Goal: Information Seeking & Learning: Learn about a topic

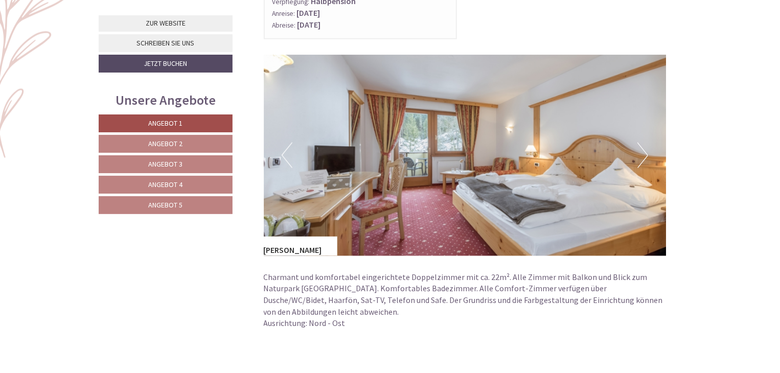
scroll to position [662, 0]
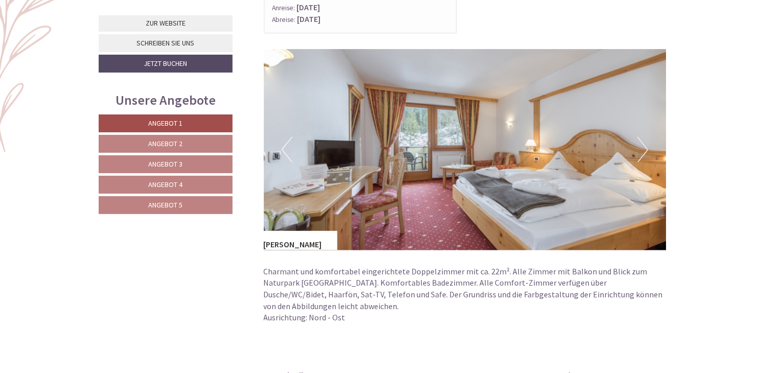
click at [644, 148] on button "Next" at bounding box center [642, 150] width 11 height 26
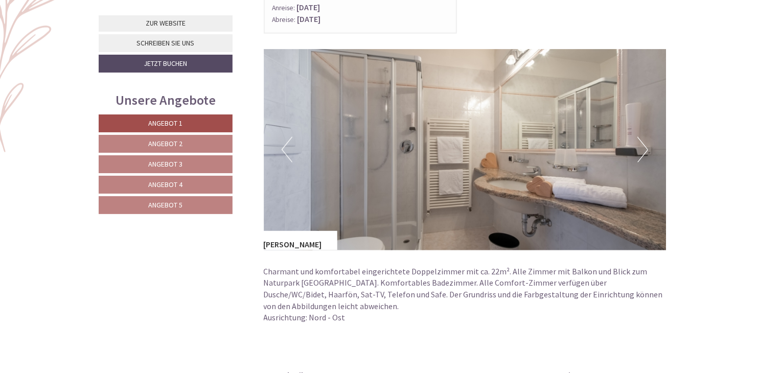
click at [644, 148] on button "Next" at bounding box center [642, 150] width 11 height 26
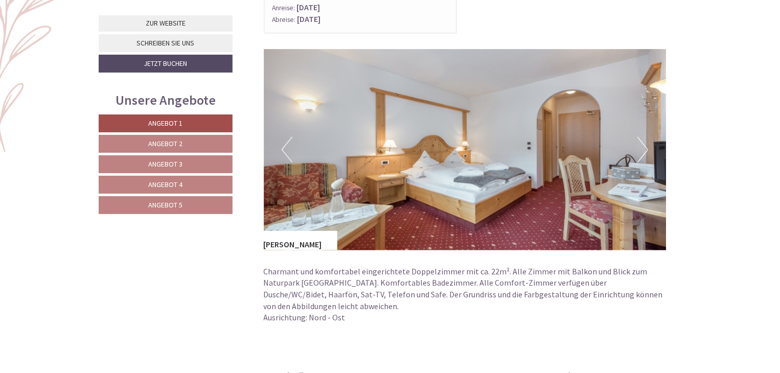
click at [644, 148] on button "Next" at bounding box center [642, 150] width 11 height 26
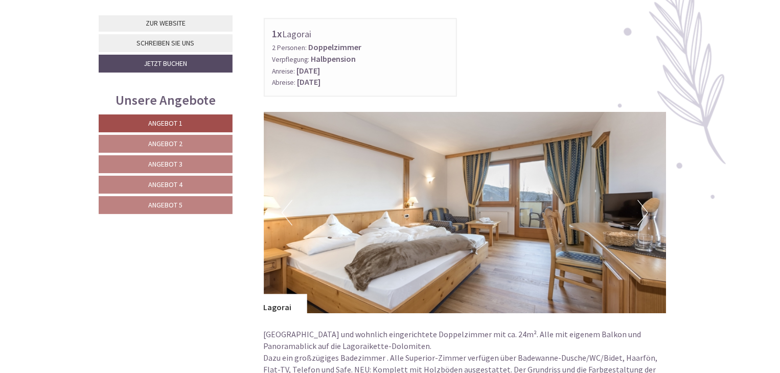
scroll to position [1378, 0]
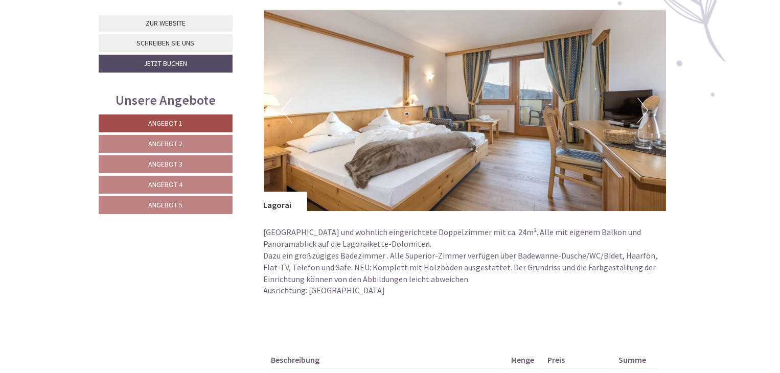
click at [644, 107] on button "Next" at bounding box center [642, 111] width 11 height 26
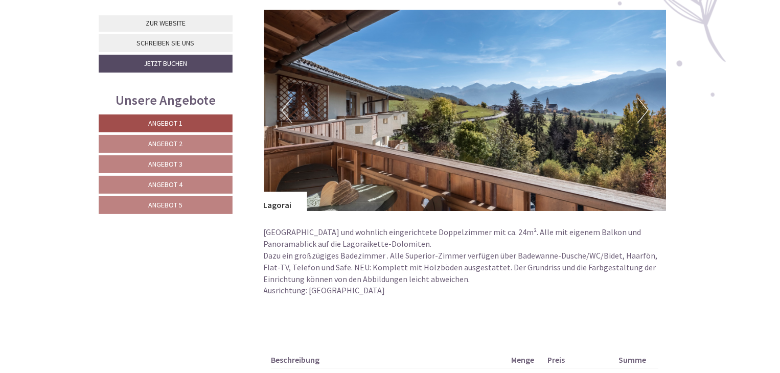
click at [644, 107] on button "Next" at bounding box center [642, 111] width 11 height 26
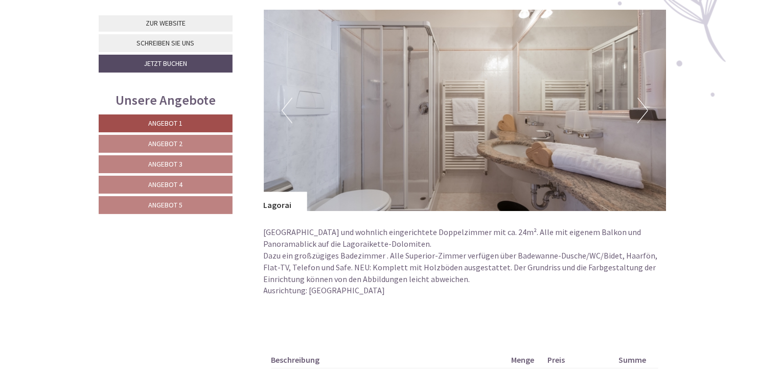
click at [644, 107] on button "Next" at bounding box center [642, 111] width 11 height 26
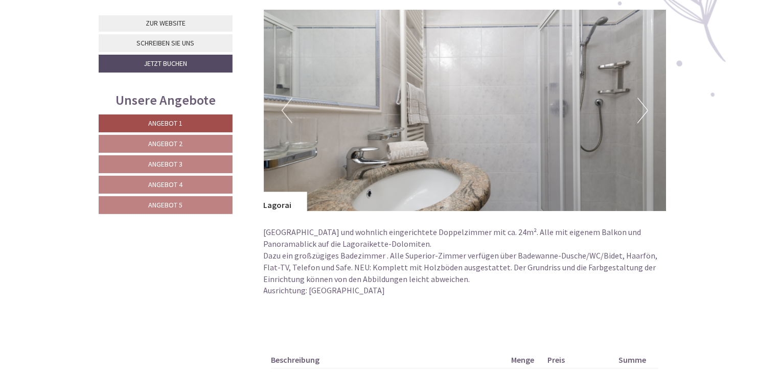
click at [644, 107] on button "Next" at bounding box center [642, 111] width 11 height 26
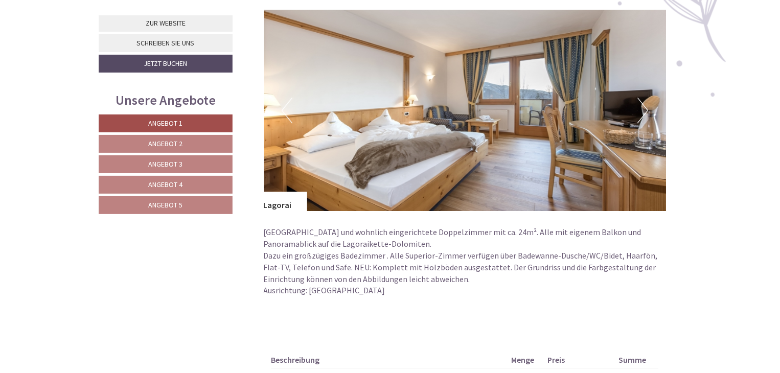
click at [644, 107] on button "Next" at bounding box center [642, 111] width 11 height 26
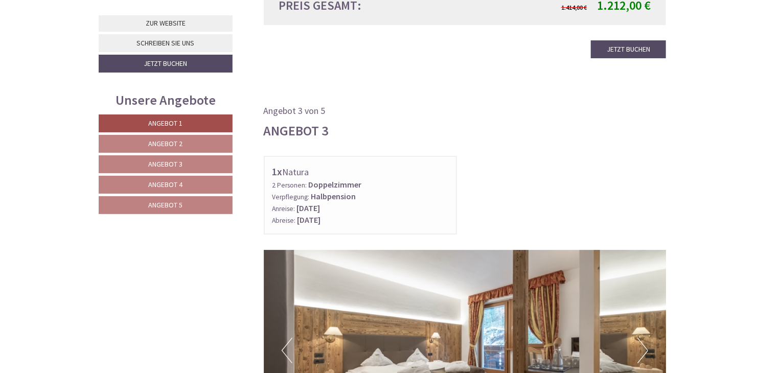
scroll to position [2042, 0]
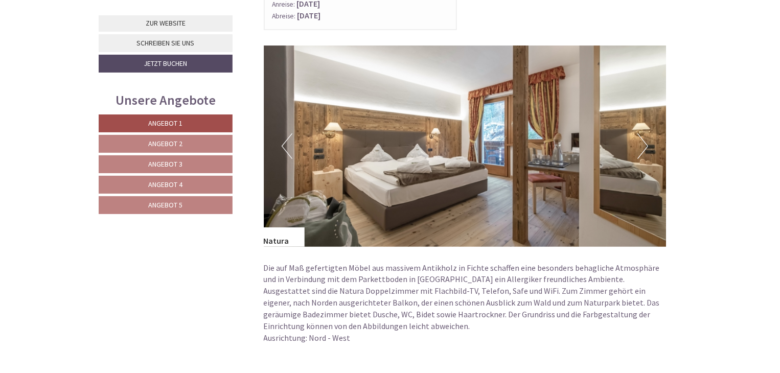
click at [644, 142] on button "Next" at bounding box center [642, 146] width 11 height 26
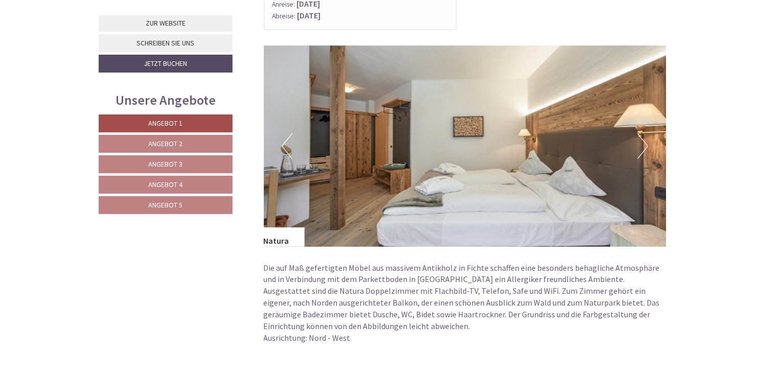
click at [644, 142] on button "Next" at bounding box center [642, 146] width 11 height 26
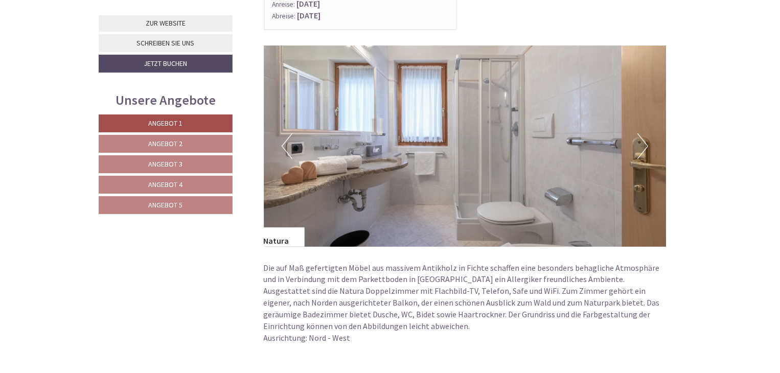
click at [644, 142] on button "Next" at bounding box center [642, 146] width 11 height 26
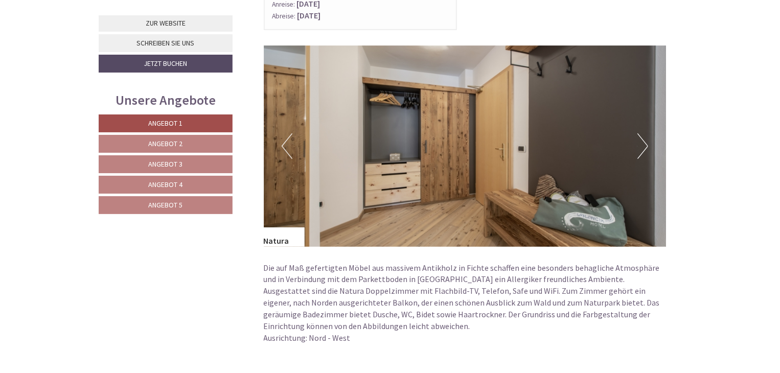
click at [644, 142] on button "Next" at bounding box center [642, 146] width 11 height 26
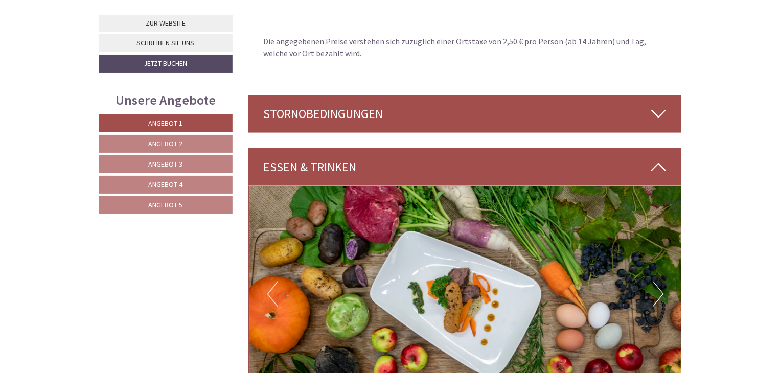
scroll to position [2655, 0]
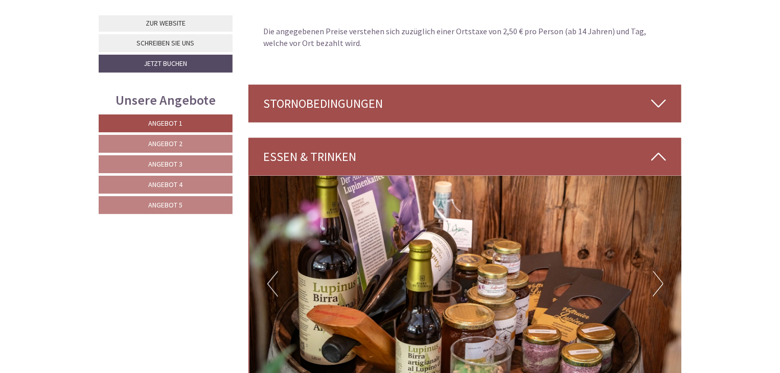
click at [194, 142] on link "Angebot 2" at bounding box center [166, 144] width 134 height 18
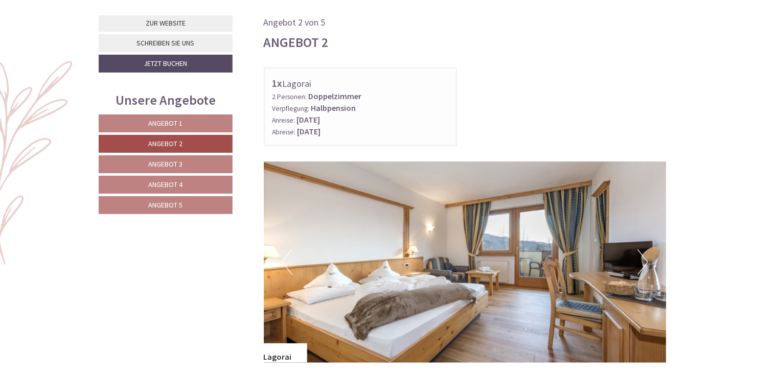
click at [193, 164] on link "Angebot 3" at bounding box center [166, 164] width 134 height 18
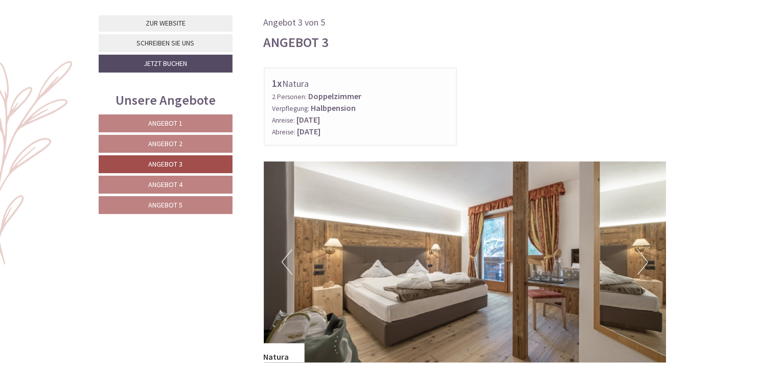
click at [192, 182] on link "Angebot 4" at bounding box center [166, 185] width 134 height 18
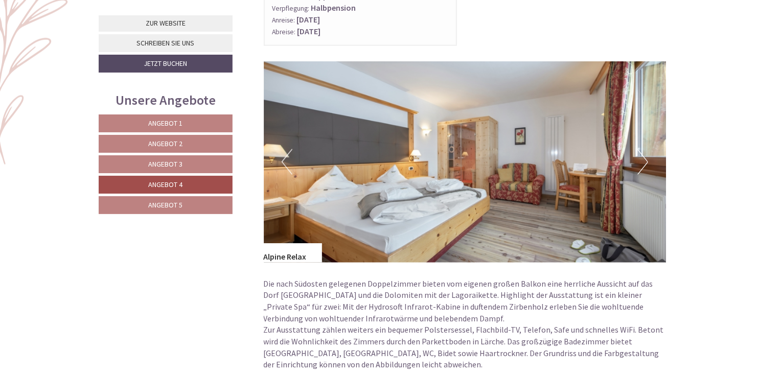
scroll to position [652, 0]
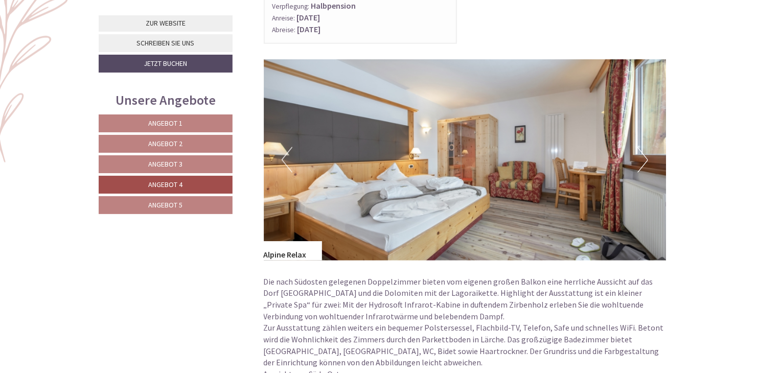
click at [644, 156] on button "Next" at bounding box center [642, 160] width 11 height 26
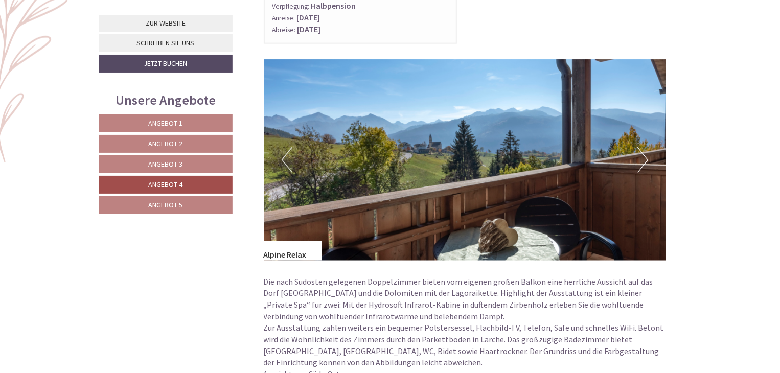
click at [644, 156] on button "Next" at bounding box center [642, 160] width 11 height 26
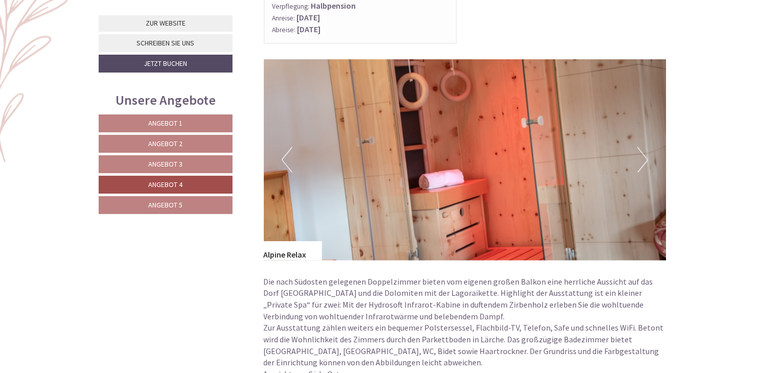
click at [644, 156] on button "Next" at bounding box center [642, 160] width 11 height 26
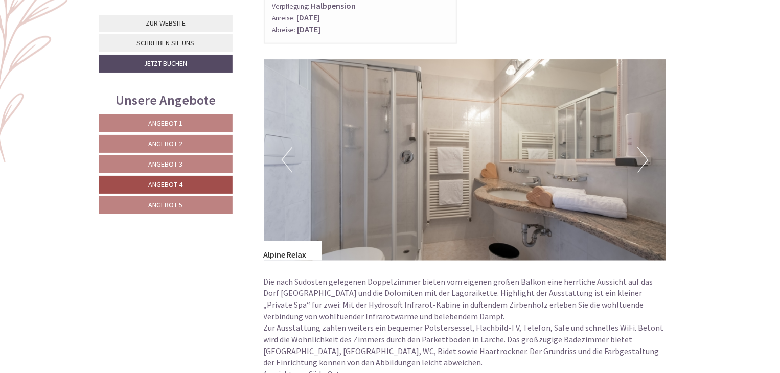
click at [644, 156] on button "Next" at bounding box center [642, 160] width 11 height 26
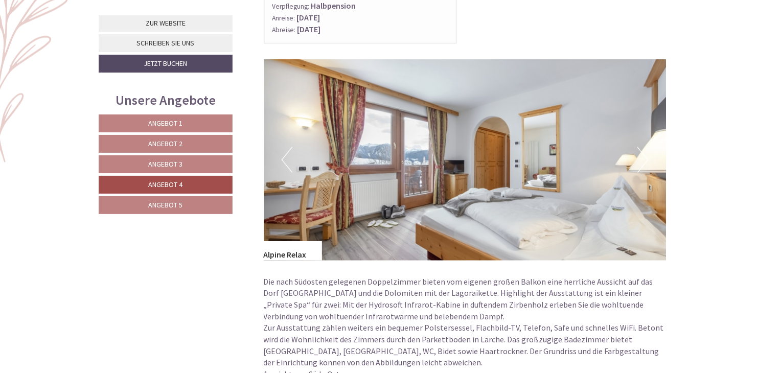
click at [644, 156] on button "Next" at bounding box center [642, 160] width 11 height 26
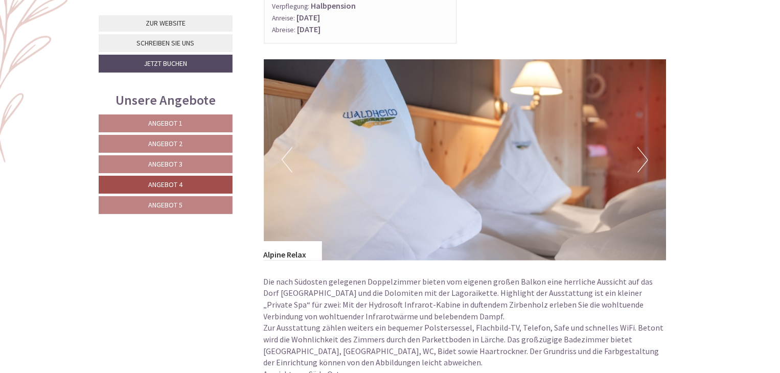
drag, startPoint x: 164, startPoint y: 203, endPoint x: 513, endPoint y: 196, distance: 349.6
click at [167, 202] on span "Angebot 5" at bounding box center [166, 204] width 34 height 9
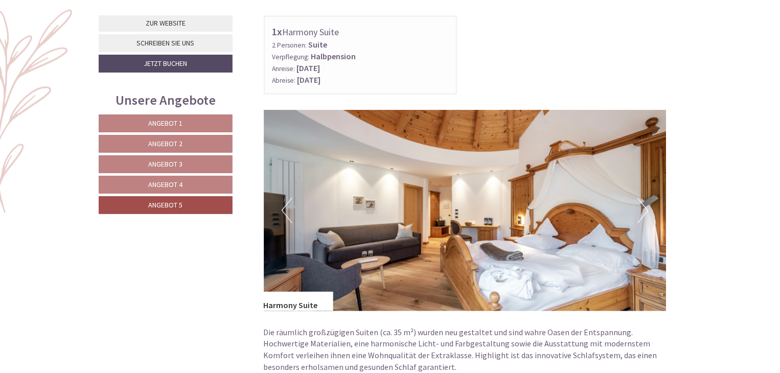
scroll to position [601, 0]
click at [645, 204] on button "Next" at bounding box center [642, 211] width 11 height 26
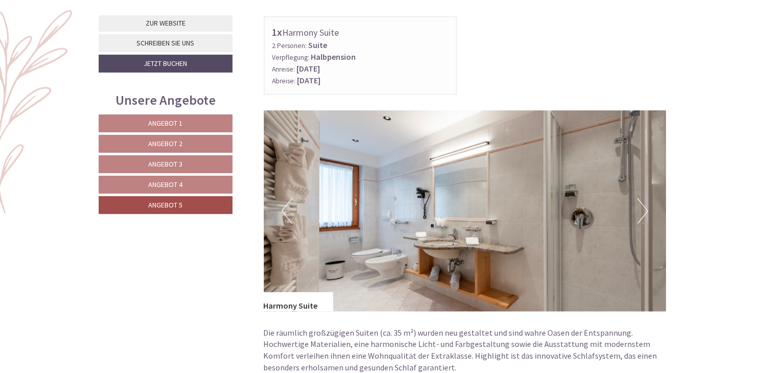
click at [645, 204] on button "Next" at bounding box center [642, 211] width 11 height 26
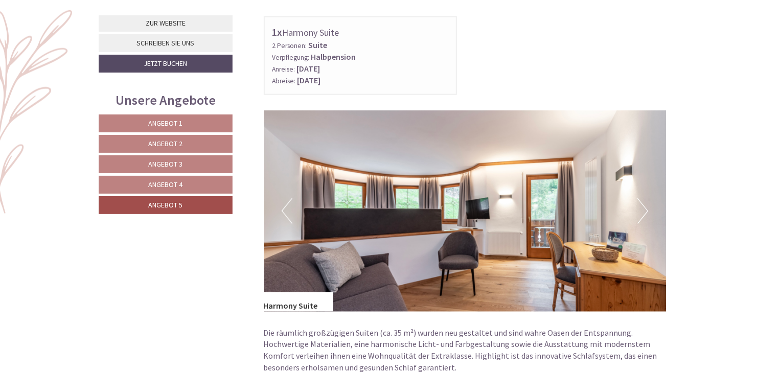
click at [645, 204] on button "Next" at bounding box center [642, 211] width 11 height 26
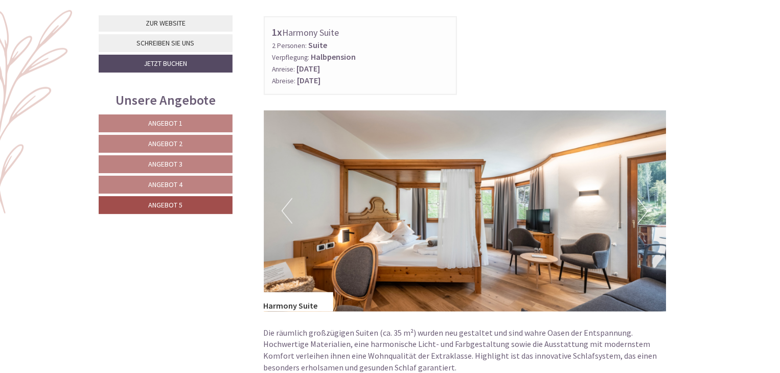
click at [645, 204] on button "Next" at bounding box center [642, 211] width 11 height 26
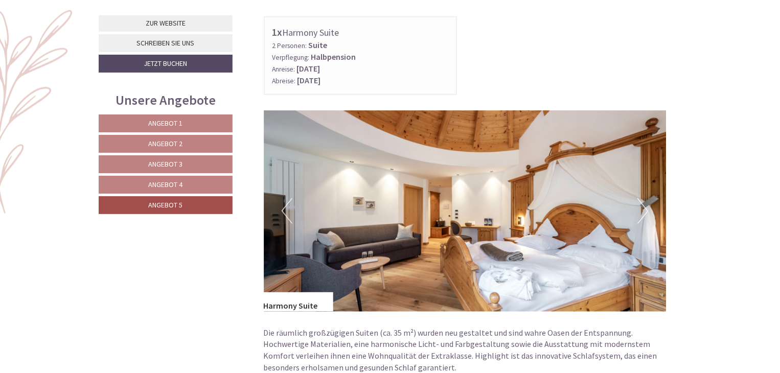
click at [645, 204] on button "Next" at bounding box center [642, 211] width 11 height 26
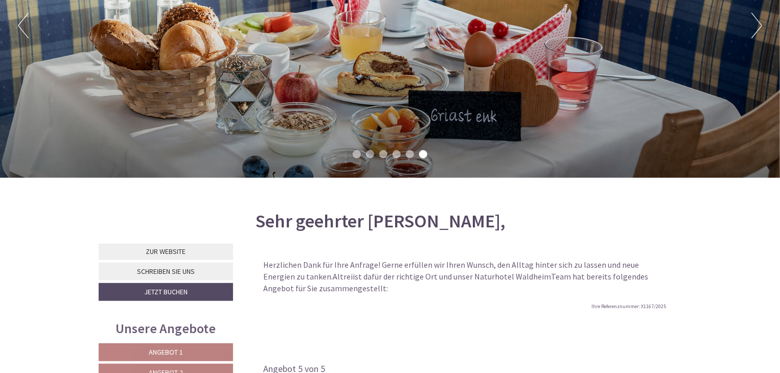
scroll to position [90, 0]
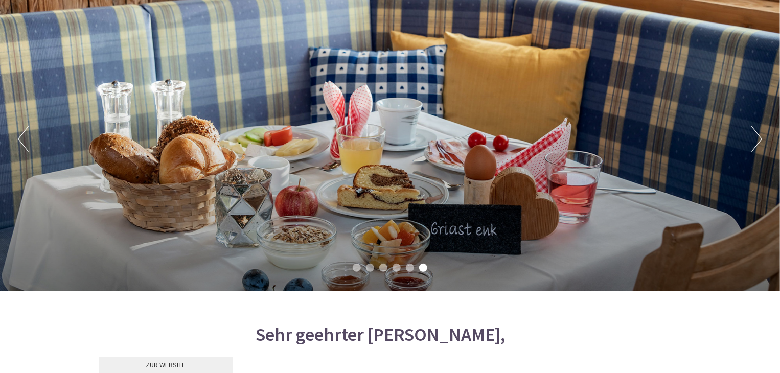
click at [759, 137] on button "Next" at bounding box center [756, 139] width 11 height 26
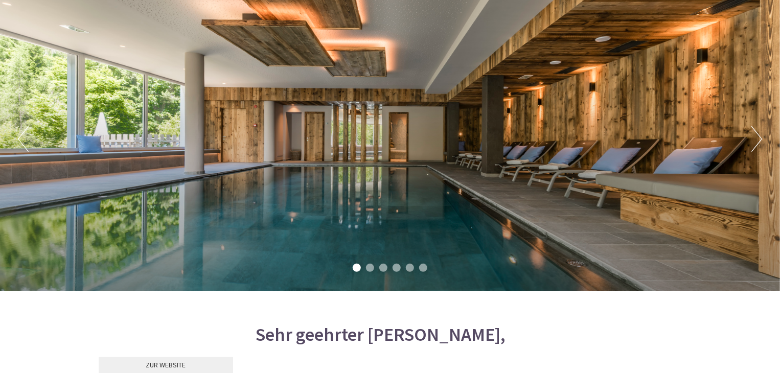
click at [759, 137] on button "Next" at bounding box center [756, 139] width 11 height 26
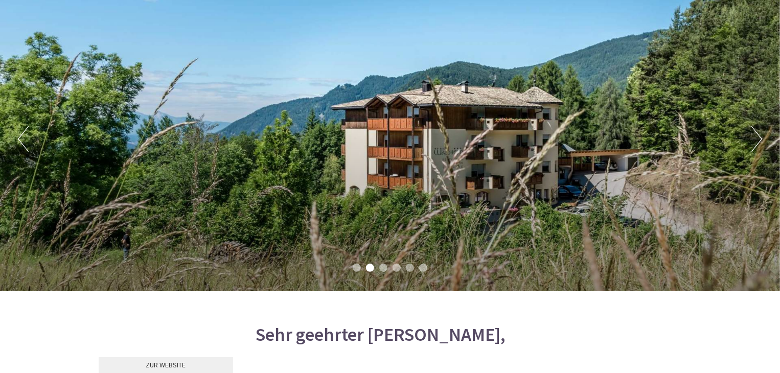
click at [759, 137] on button "Next" at bounding box center [756, 139] width 11 height 26
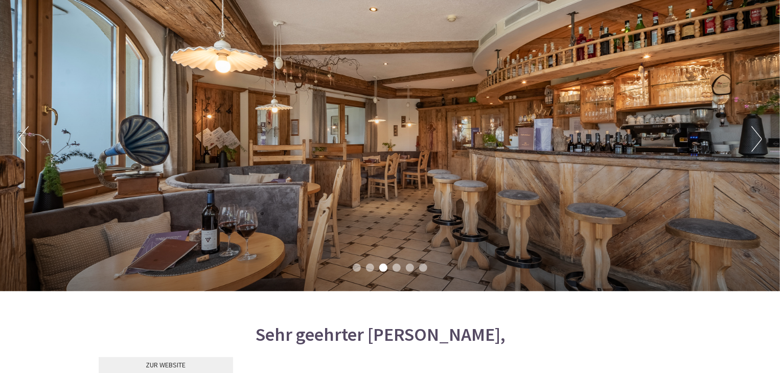
click at [759, 137] on button "Next" at bounding box center [756, 139] width 11 height 26
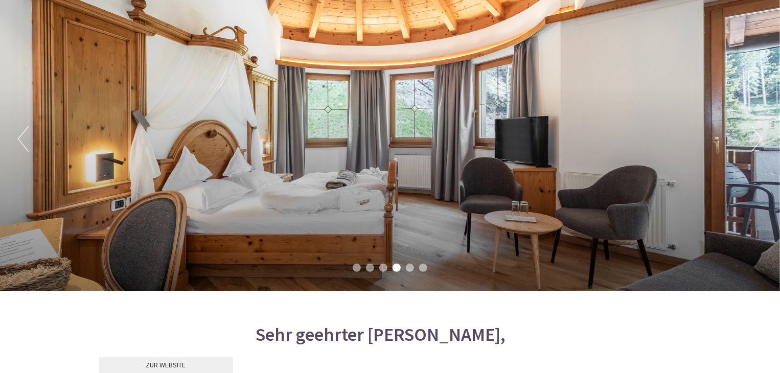
click at [759, 137] on button "Next" at bounding box center [756, 139] width 11 height 26
